Goal: Transaction & Acquisition: Purchase product/service

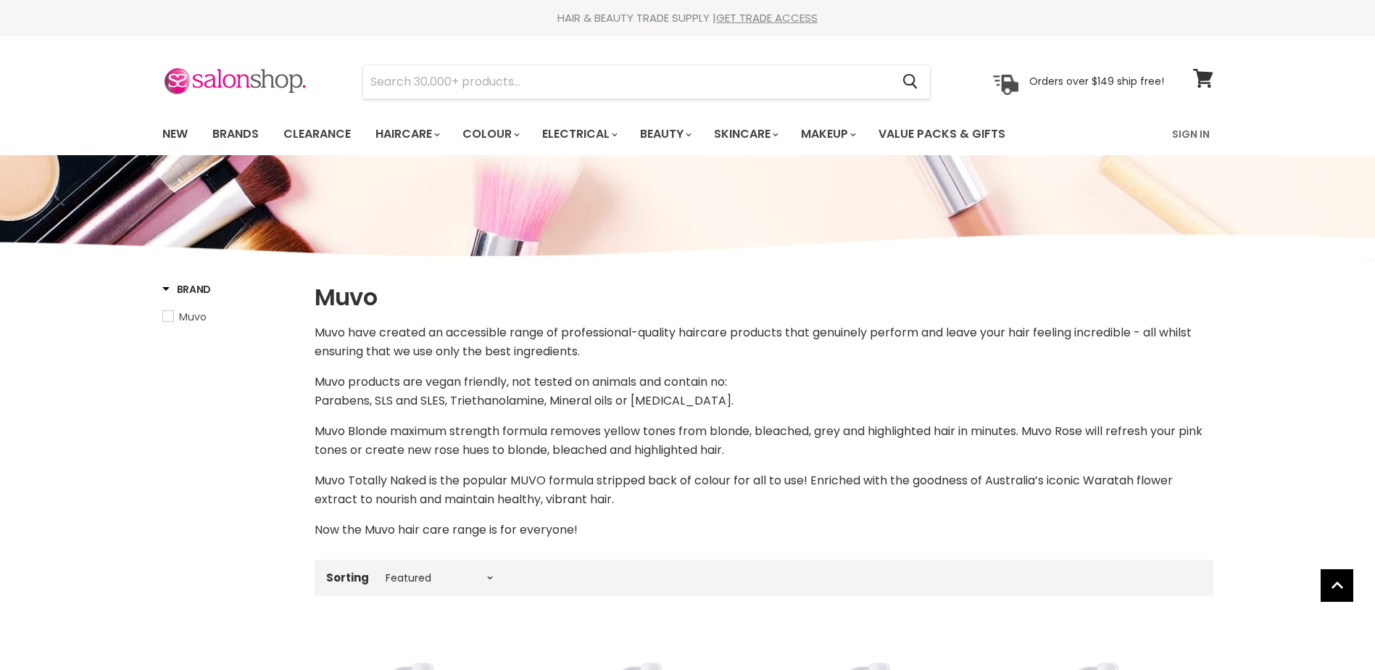
select select "manual"
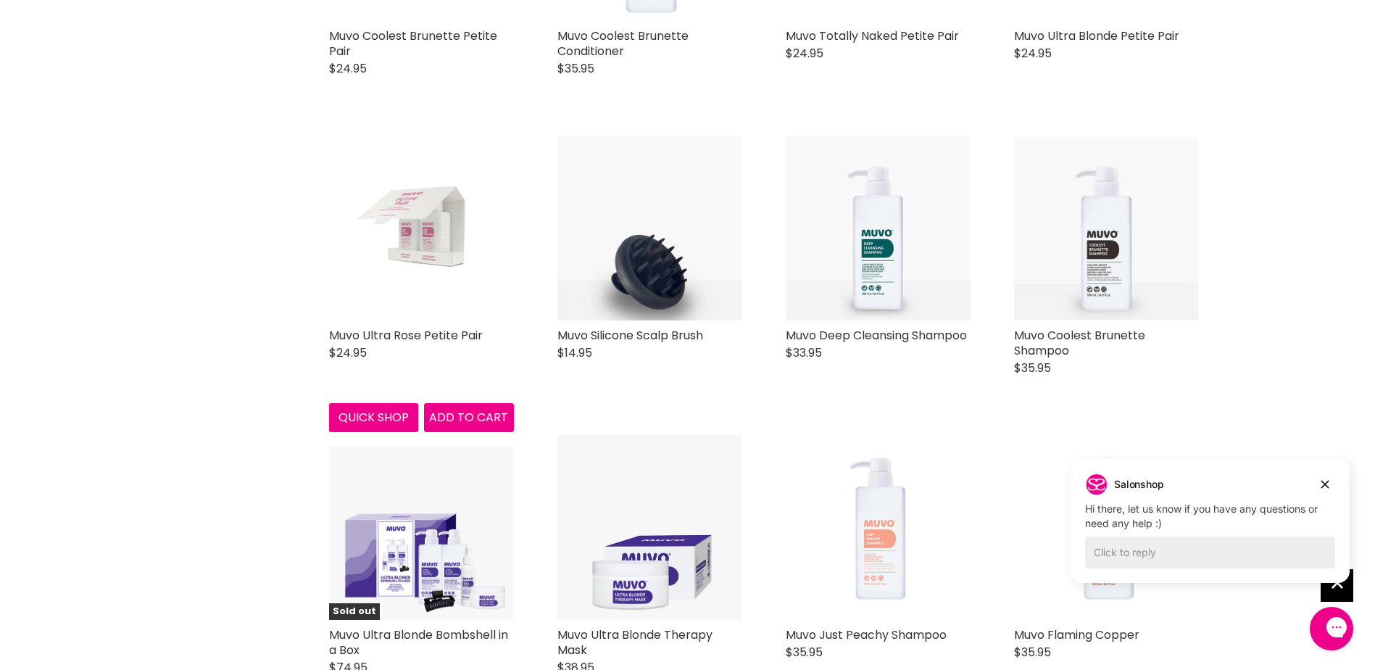
scroll to position [1450, 0]
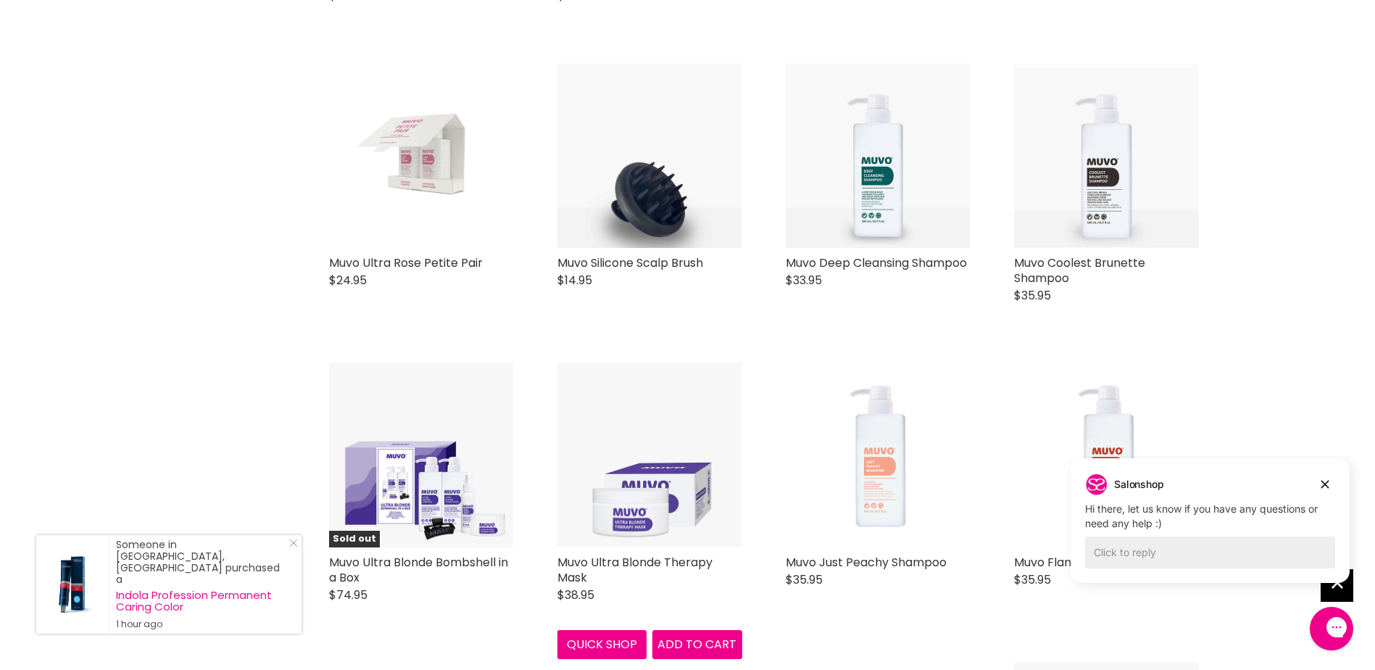
click at [673, 465] on img "Main content" at bounding box center [649, 454] width 185 height 185
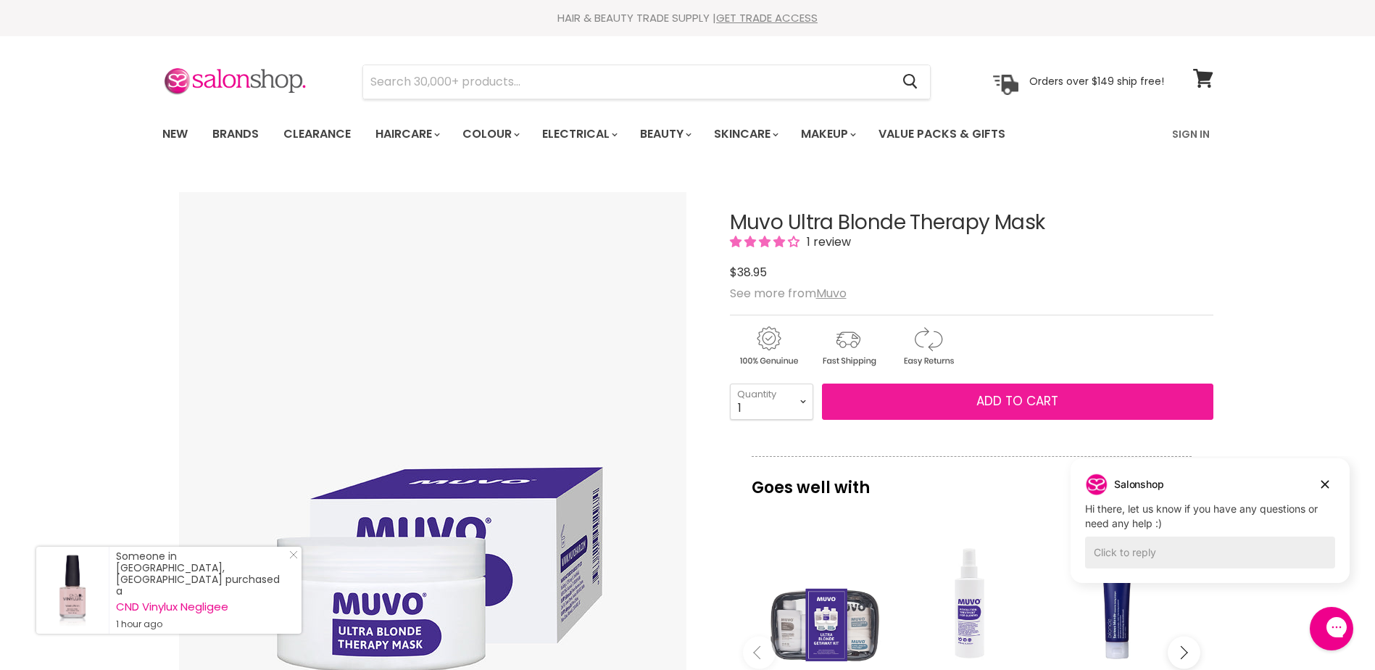
click at [903, 384] on button "Add to cart" at bounding box center [1017, 401] width 391 height 36
click at [999, 400] on span "Add to cart" at bounding box center [1017, 400] width 82 height 17
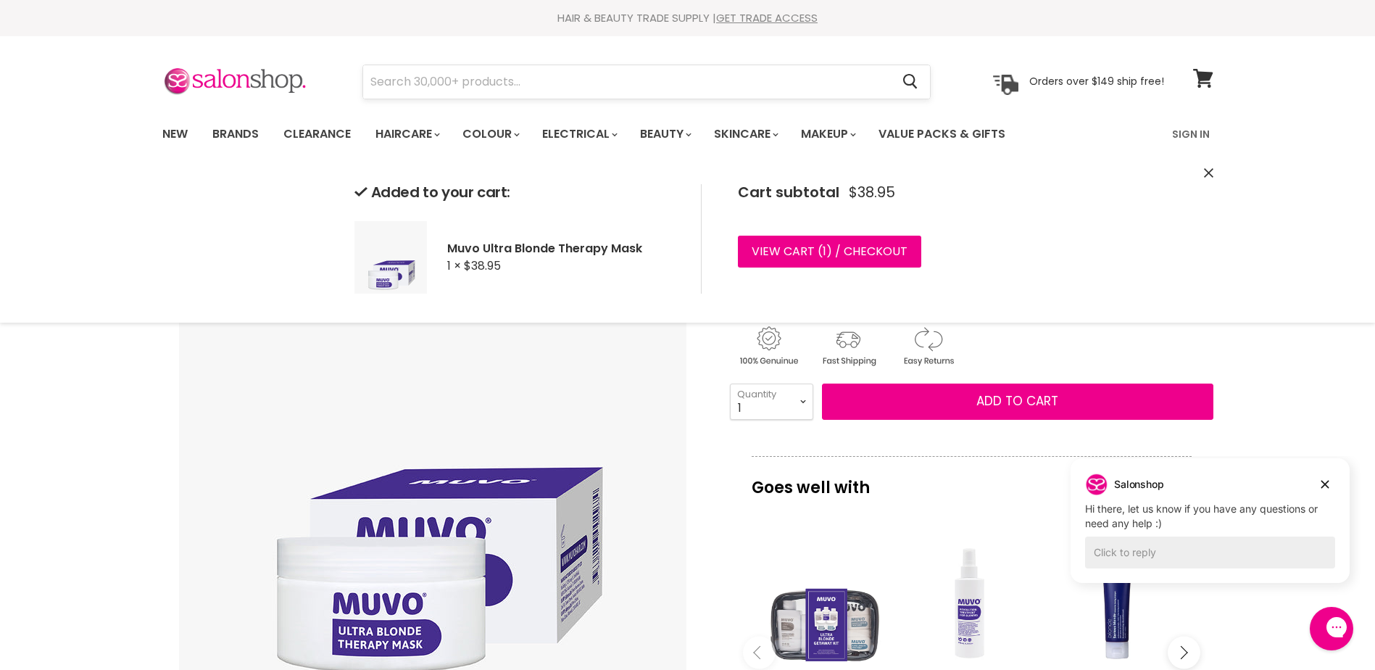
click at [558, 80] on input "Search" at bounding box center [627, 81] width 528 height 33
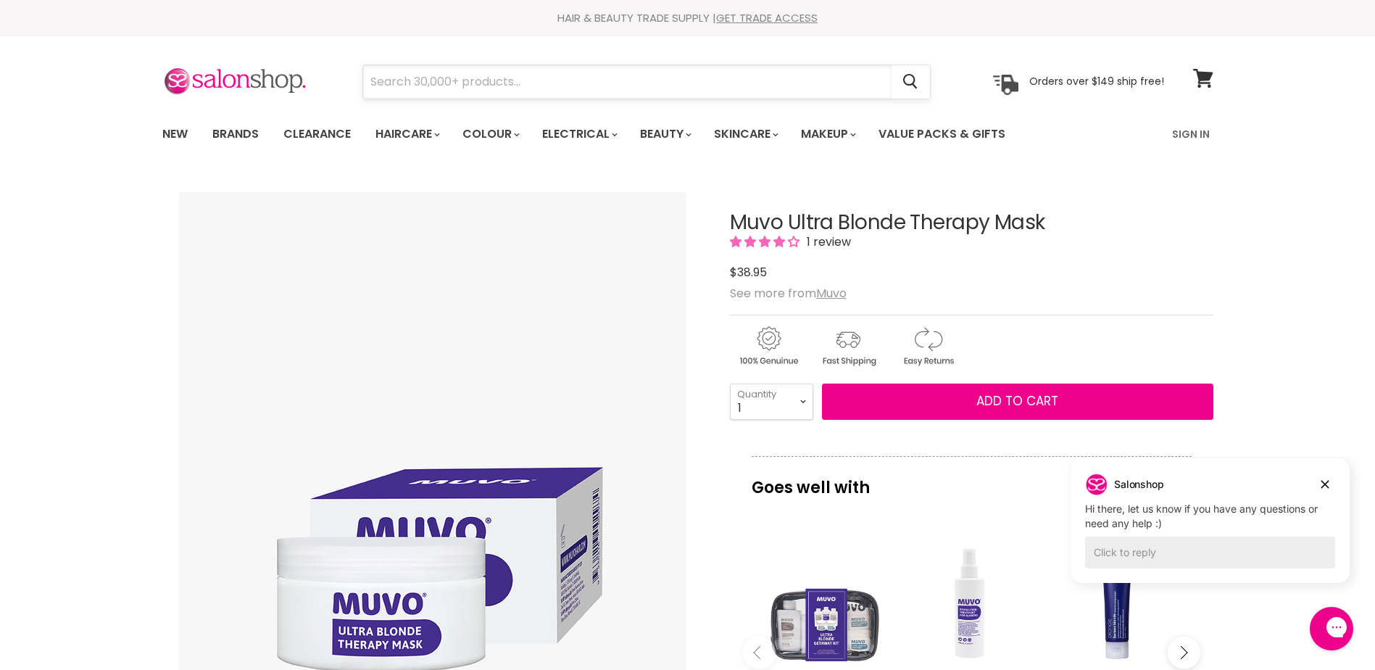
click at [558, 80] on input "Search" at bounding box center [627, 81] width 528 height 33
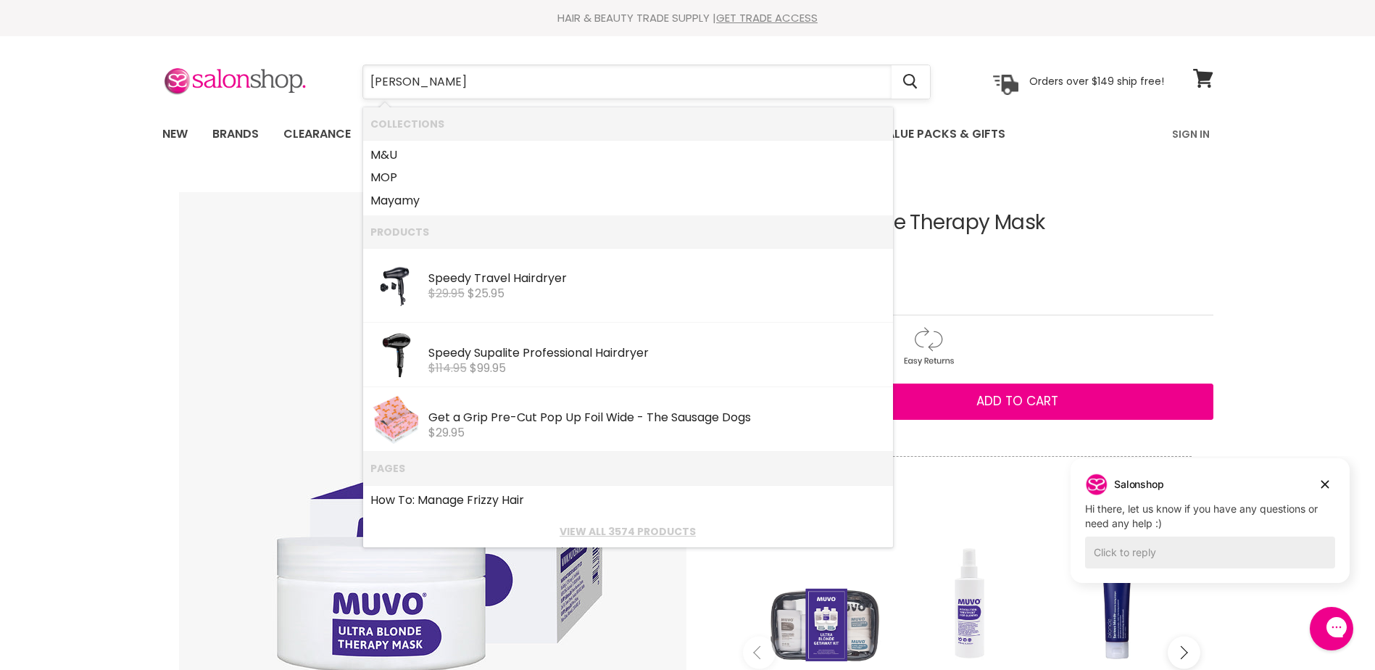
type input "moringa"
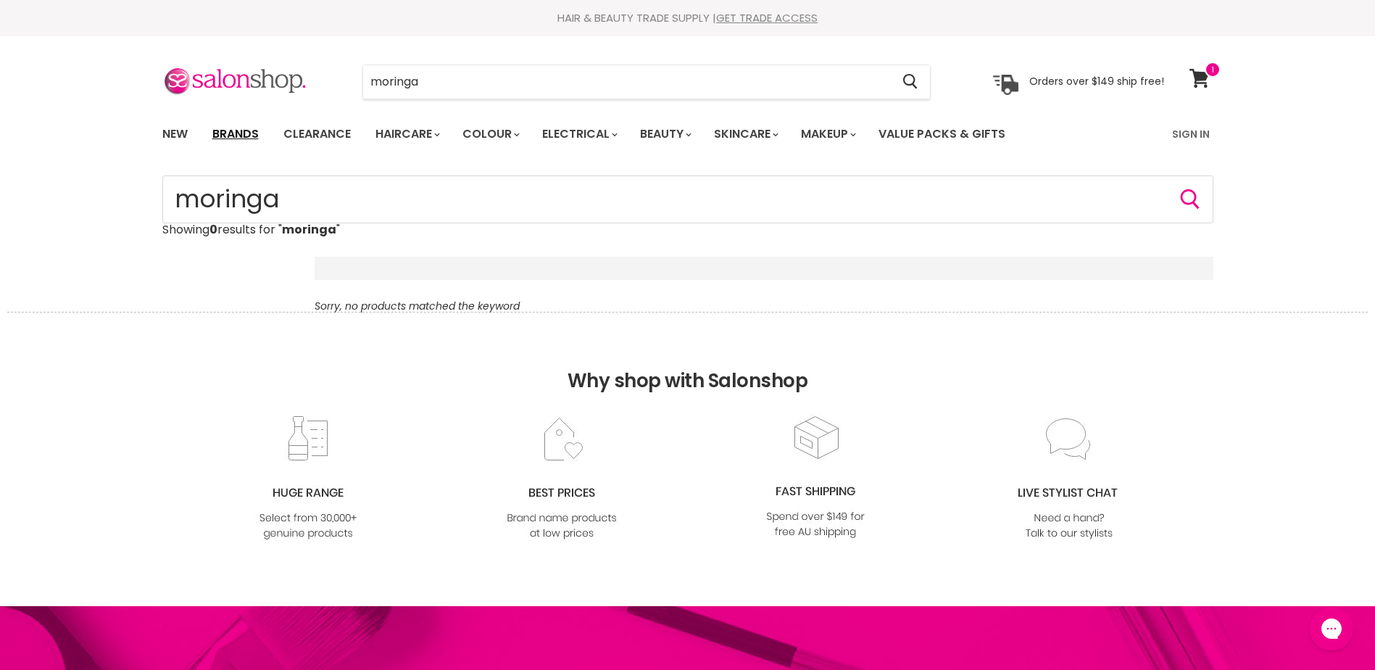
click at [223, 128] on link "Brands" at bounding box center [235, 134] width 68 height 30
